Goal: Task Accomplishment & Management: Complete application form

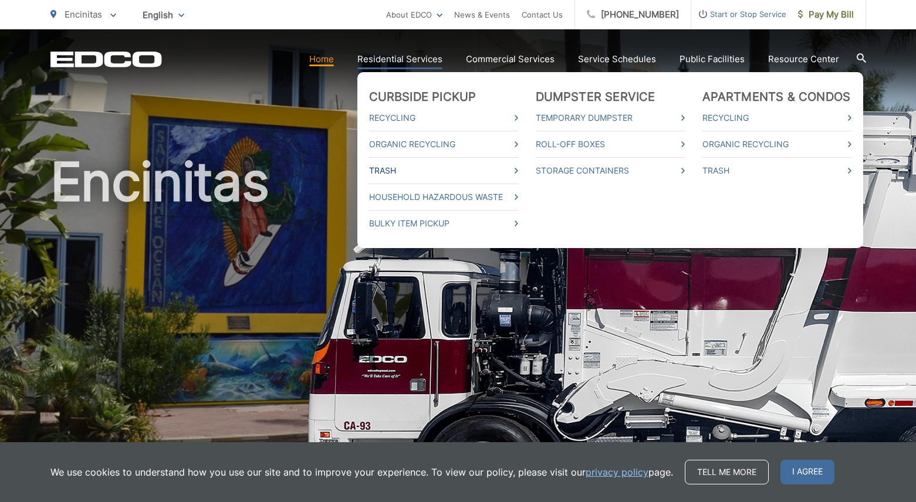
click at [413, 173] on link "Trash" at bounding box center [443, 171] width 149 height 14
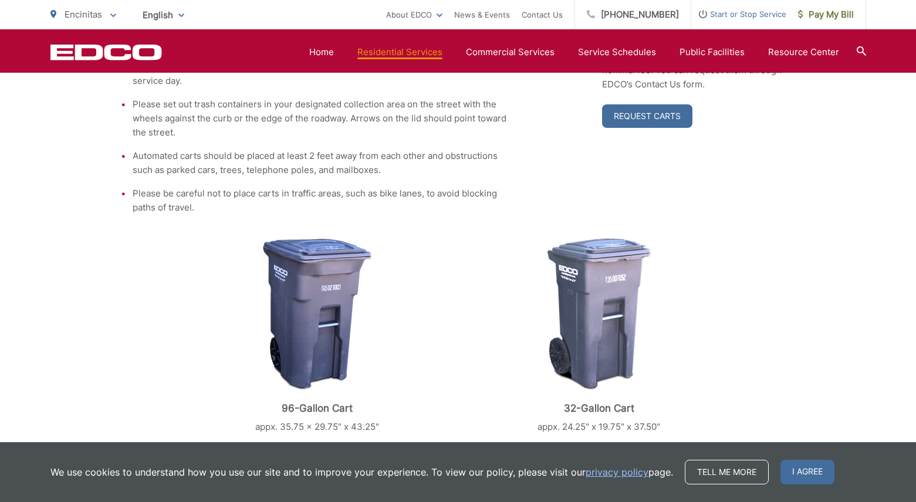
scroll to position [305, 0]
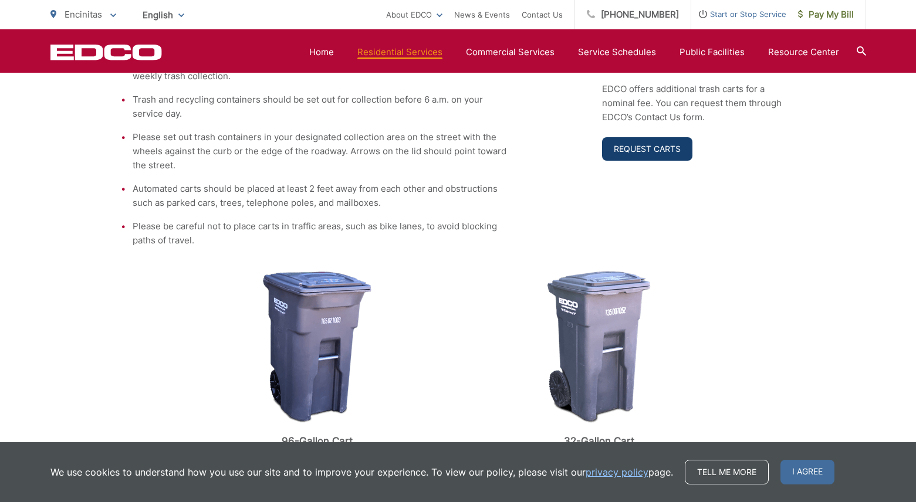
click at [645, 151] on link "Request Carts" at bounding box center [647, 148] width 90 height 23
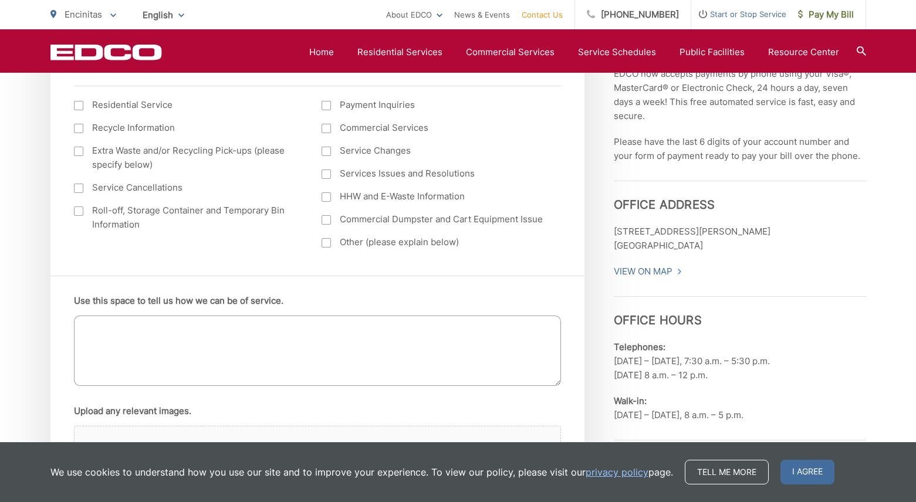
scroll to position [576, 0]
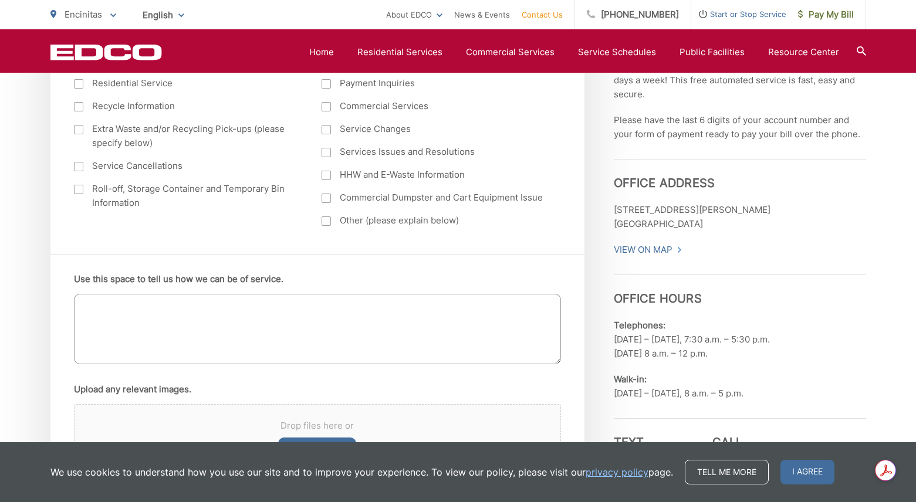
click at [111, 336] on textarea "Use this space to tell us how we can be of service." at bounding box center [317, 329] width 487 height 70
click at [441, 326] on textarea "Hi! I'd liek replacemnts for my trash and recyclying at 1848 wandering rd encin…" at bounding box center [317, 329] width 487 height 70
click at [204, 374] on ul "Use this space to tell us how we can be of service. Hi! I'd liek replacements f…" at bounding box center [317, 387] width 487 height 231
click at [111, 327] on textarea "Hi! I'd liek replacements for my trash and recyclying at 1848 wandering rd enci…" at bounding box center [317, 329] width 487 height 70
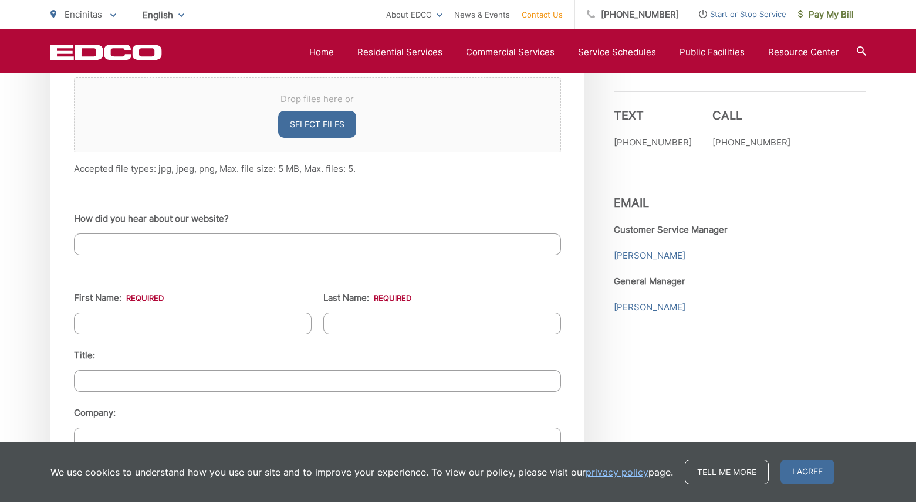
scroll to position [934, 0]
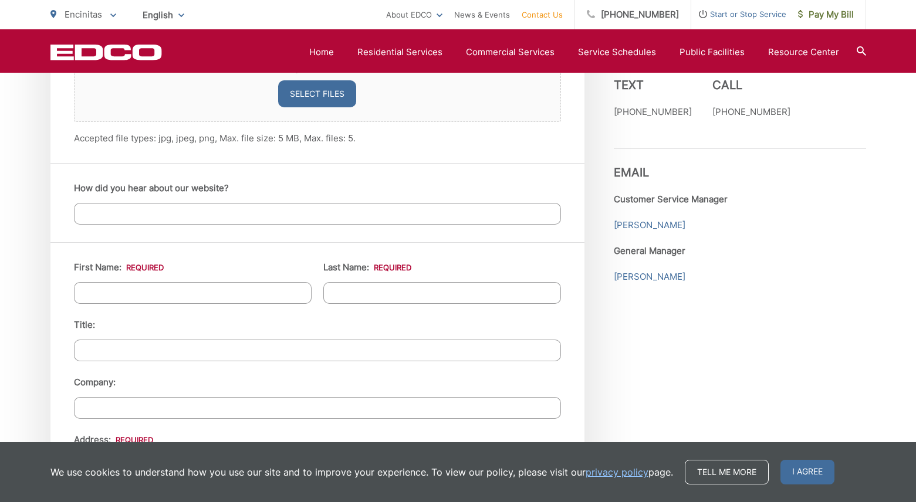
type textarea "Hi! I'd like replacements for my trash and recycling at 1848 wandering rd encin…"
click at [183, 212] on input "How did you hear about our website?" at bounding box center [317, 214] width 487 height 22
click at [146, 296] on input "First Name: *" at bounding box center [193, 293] width 238 height 22
type input "Agatha"
type input "Borrelli"
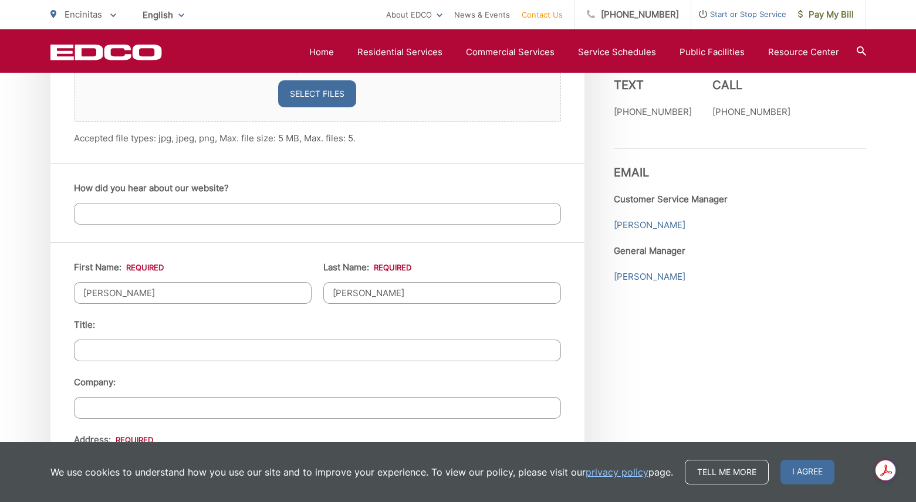
type input "1848 Wandering Road"
type input "Encinitas"
type input "92024"
type input "9175530209"
type input "AgathaW@me.com"
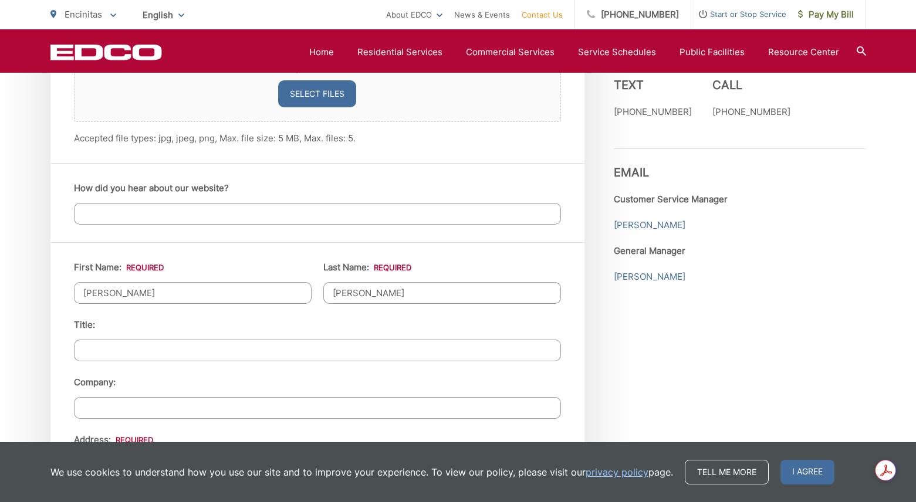
type input "AgathaW@me.com"
type input "(917) 553-0209"
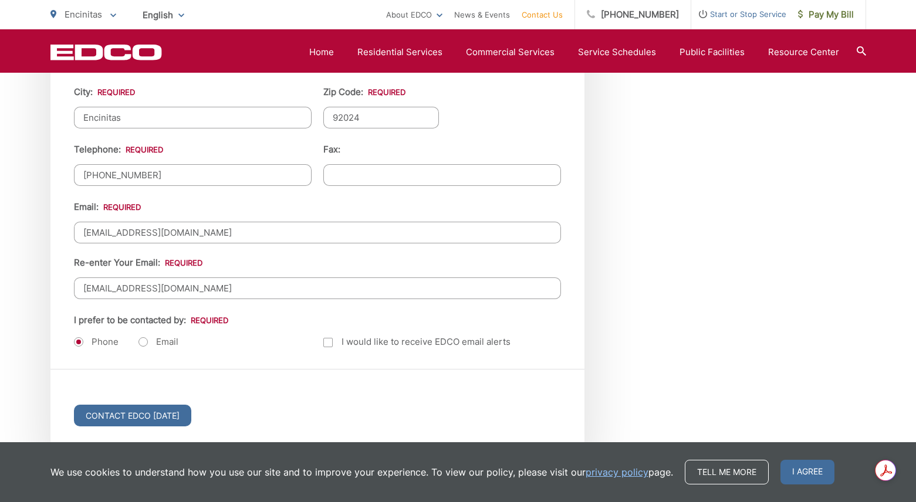
scroll to position [1397, 0]
click at [139, 343] on label "Email" at bounding box center [159, 342] width 40 height 12
radio input "true"
click at [327, 342] on div at bounding box center [327, 341] width 9 height 9
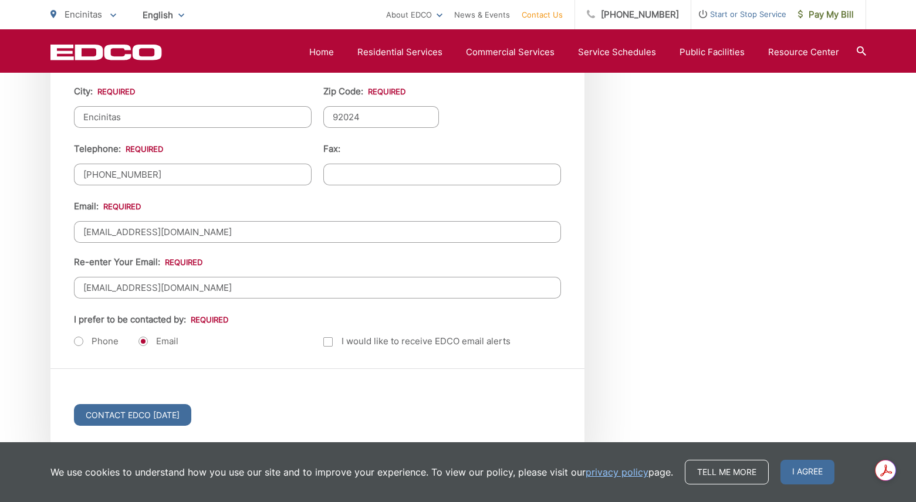
click at [0, 0] on input "Email Alerts" at bounding box center [0, 0] width 0 height 0
click at [150, 414] on input "Contact EDCO Today" at bounding box center [132, 415] width 117 height 22
